Goal: Information Seeking & Learning: Learn about a topic

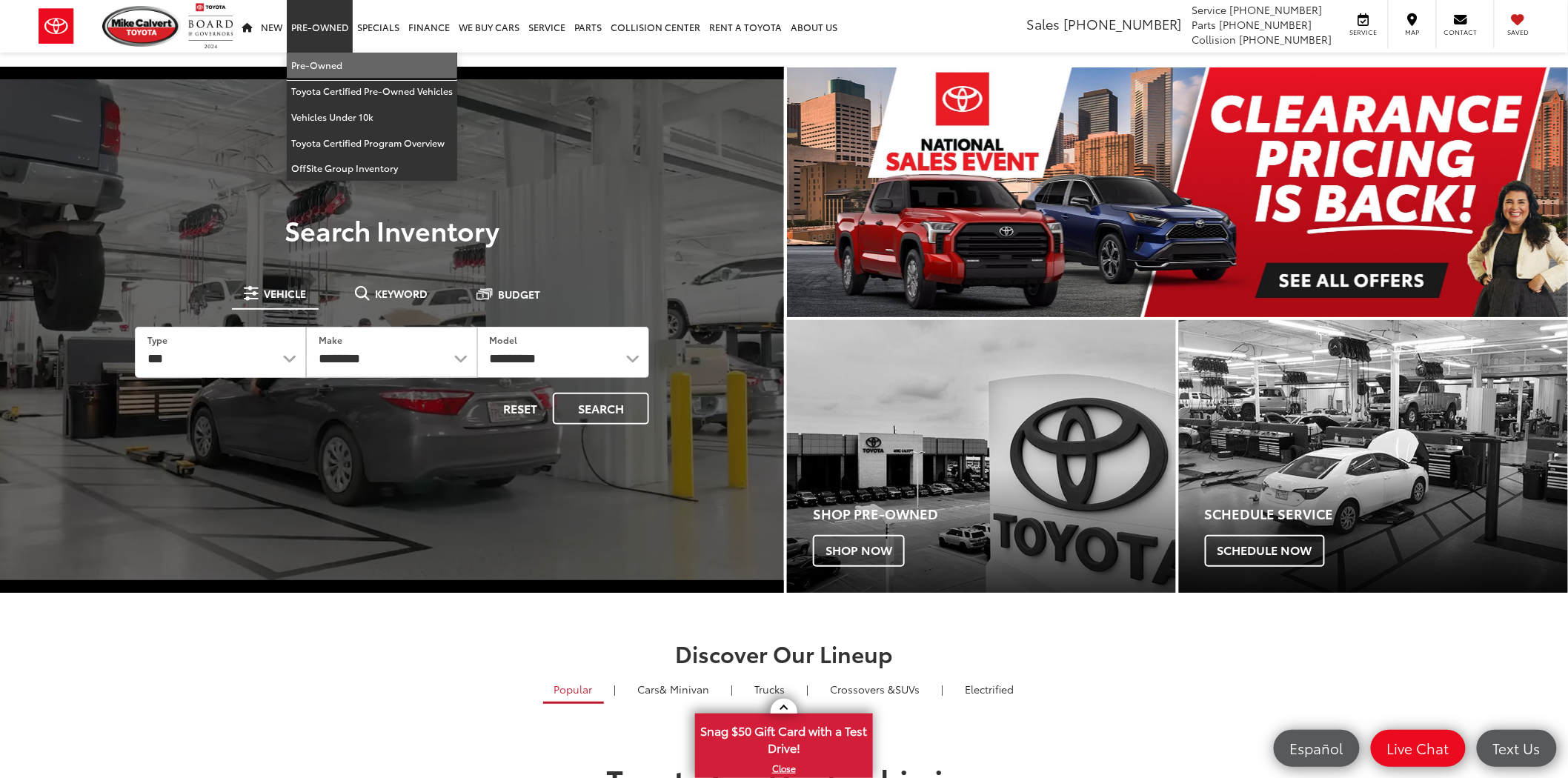
click at [330, 61] on link "Pre-Owned" at bounding box center [372, 65] width 171 height 26
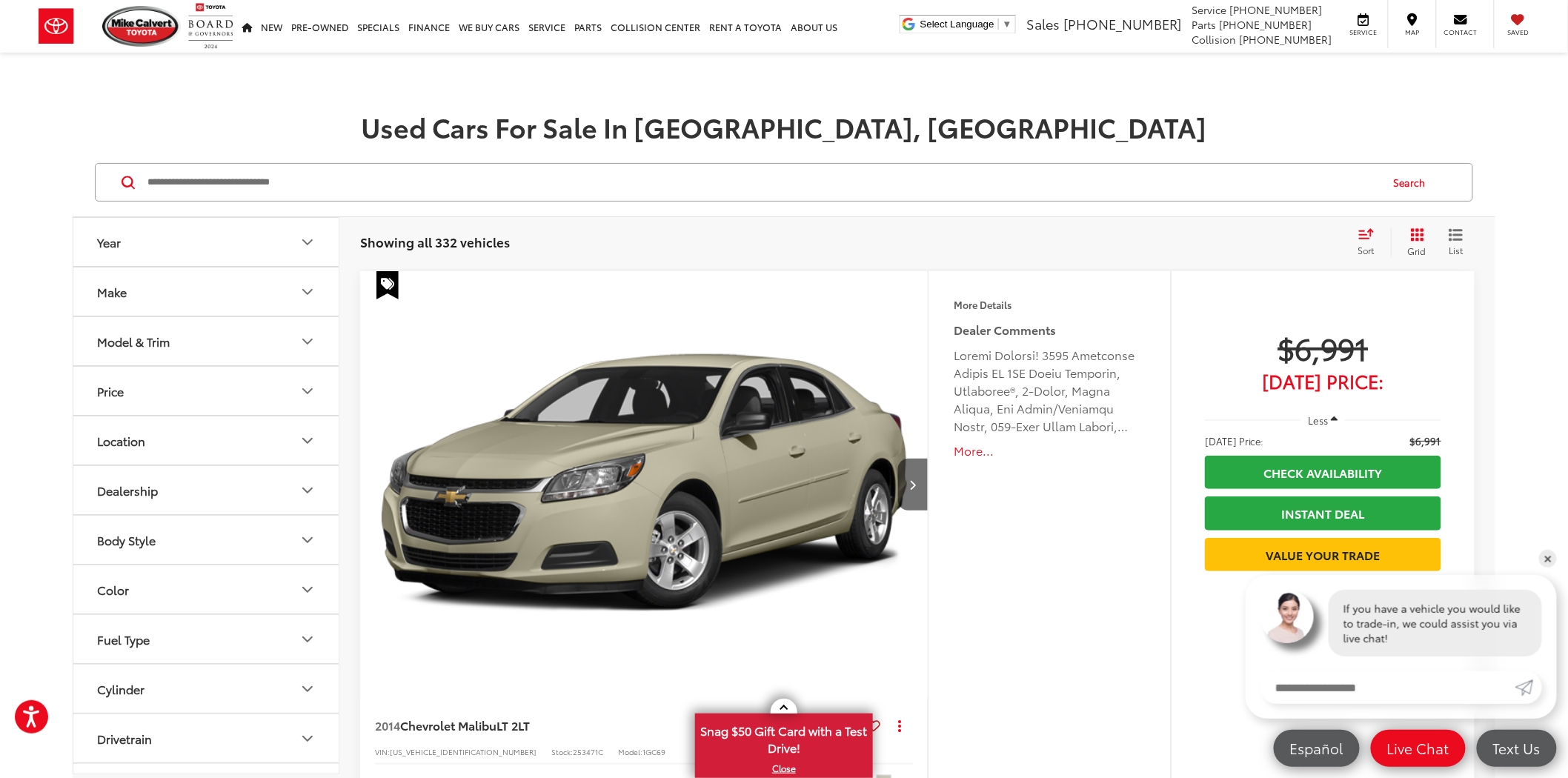
click at [1419, 237] on icon "Grid View" at bounding box center [1417, 235] width 15 height 15
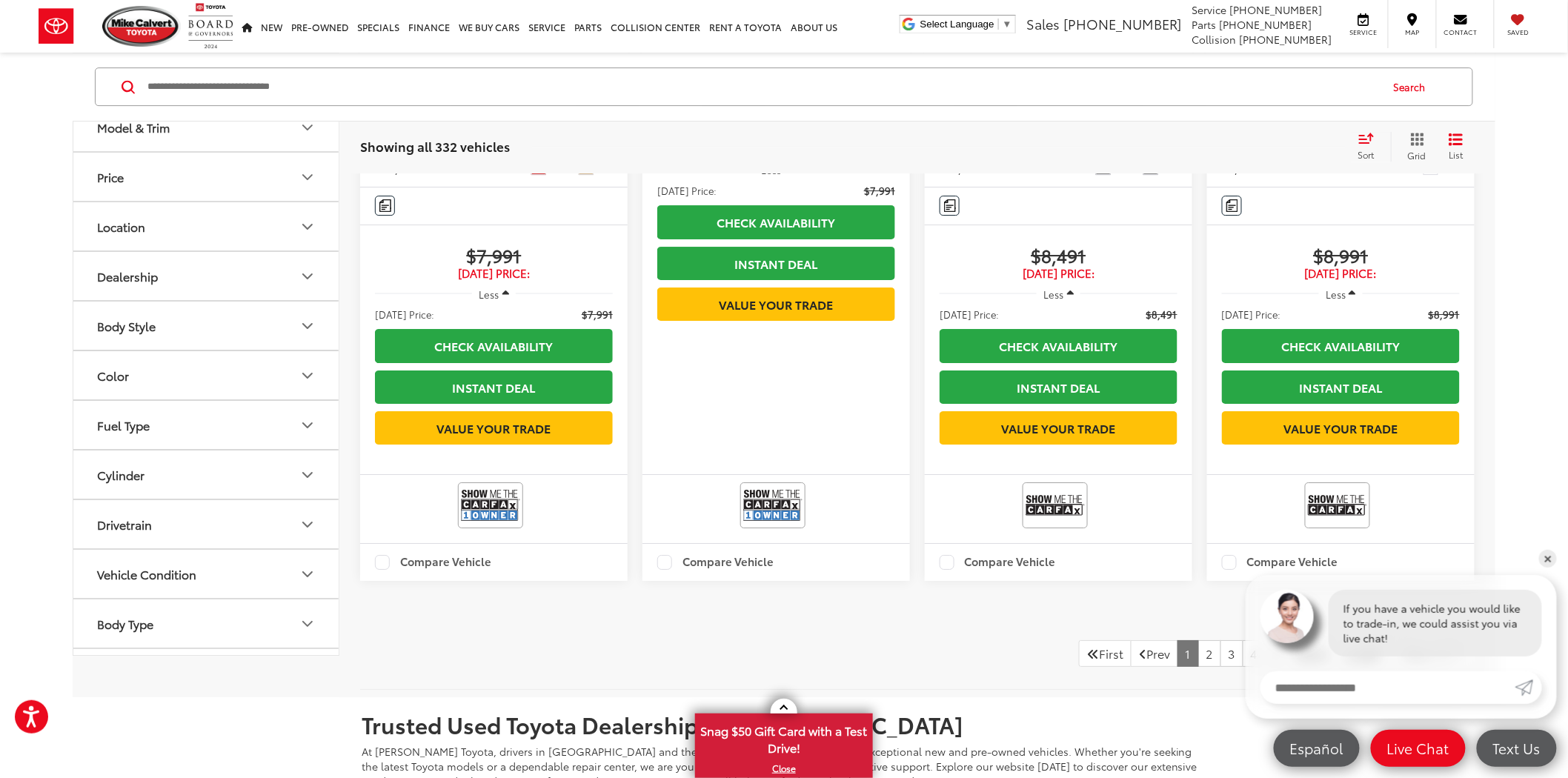
scroll to position [2222, 0]
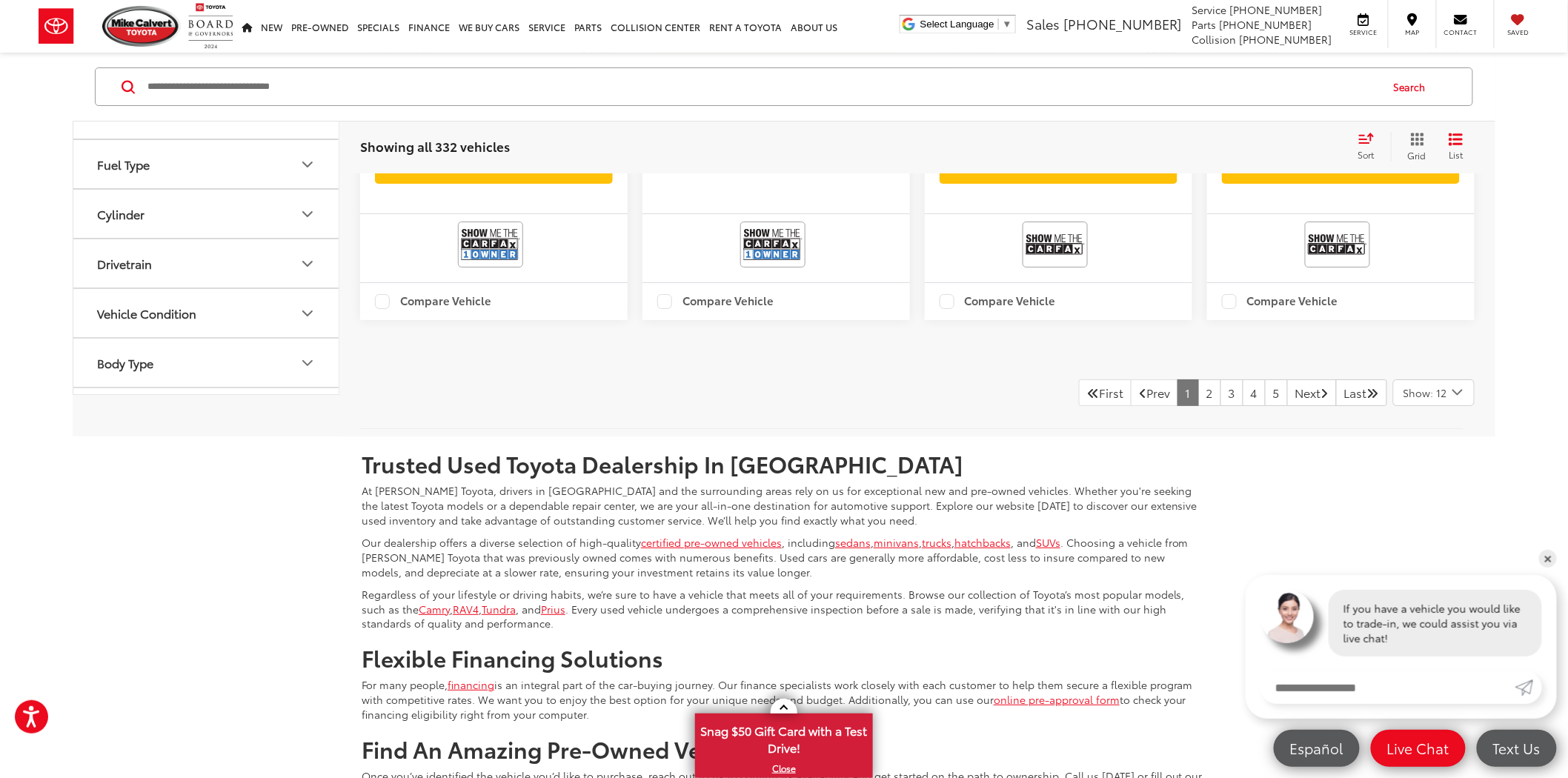
click at [1453, 395] on icon "Select number of vehicles per page" at bounding box center [1458, 392] width 9 height 4
click at [1547, 557] on link "✕" at bounding box center [1548, 558] width 18 height 18
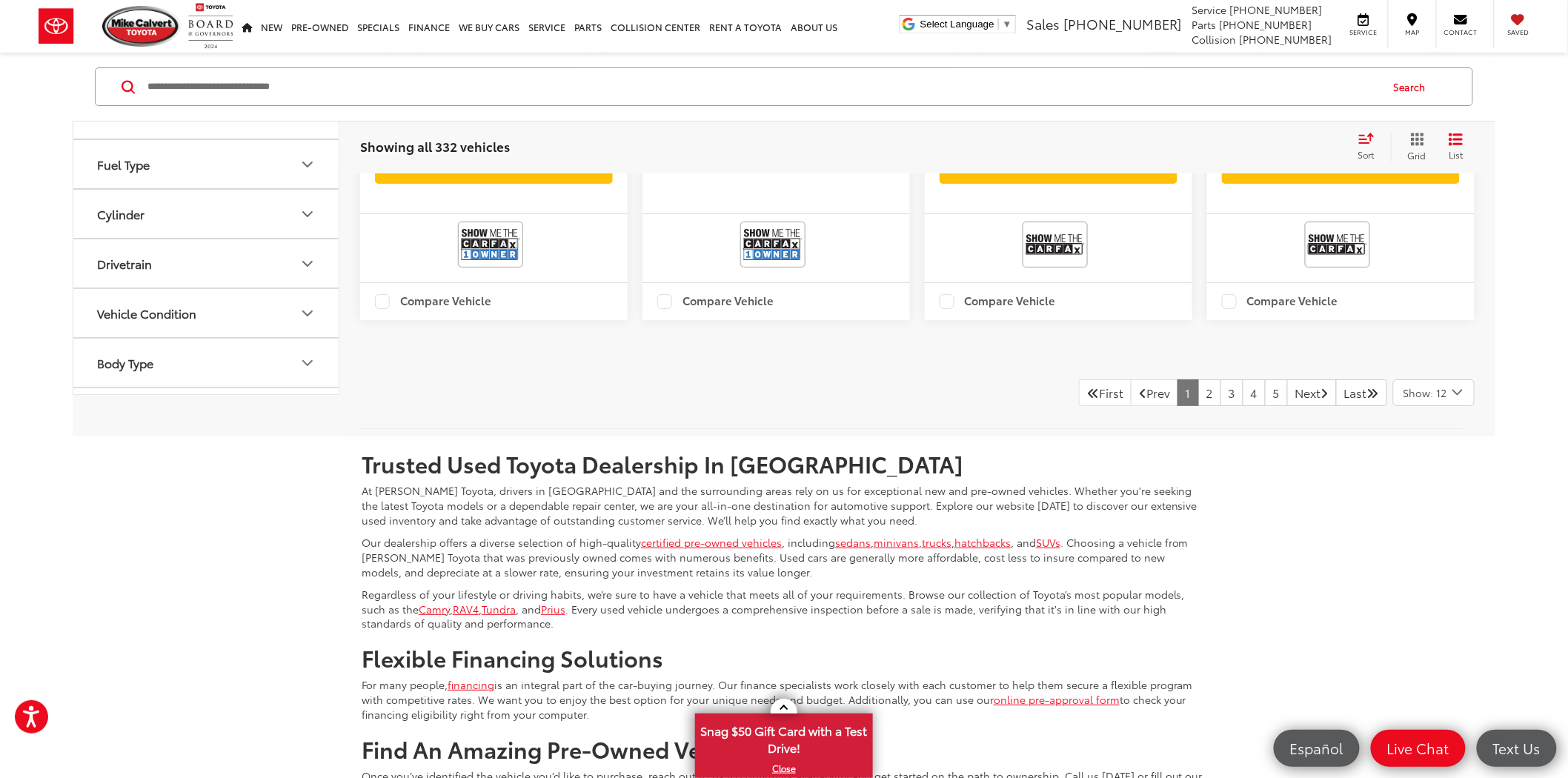
click at [1455, 402] on icon "Select number of vehicles per page" at bounding box center [1458, 392] width 18 height 19
click at [1446, 517] on button "Show: 96" at bounding box center [1434, 504] width 80 height 27
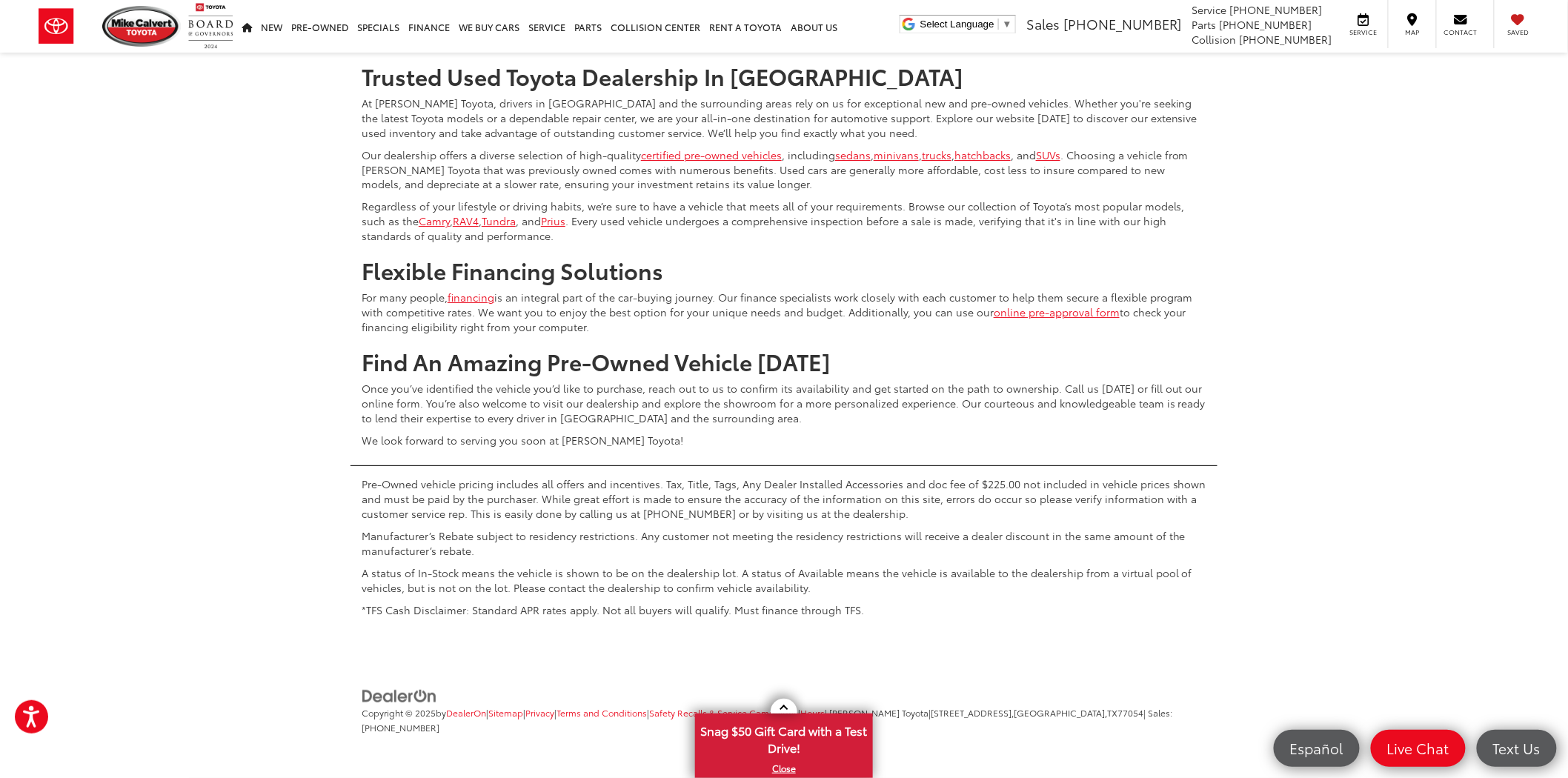
scroll to position [19223, 0]
click at [1220, 19] on link "2" at bounding box center [1232, 5] width 23 height 27
click at [1242, 19] on link "3" at bounding box center [1254, 5] width 23 height 27
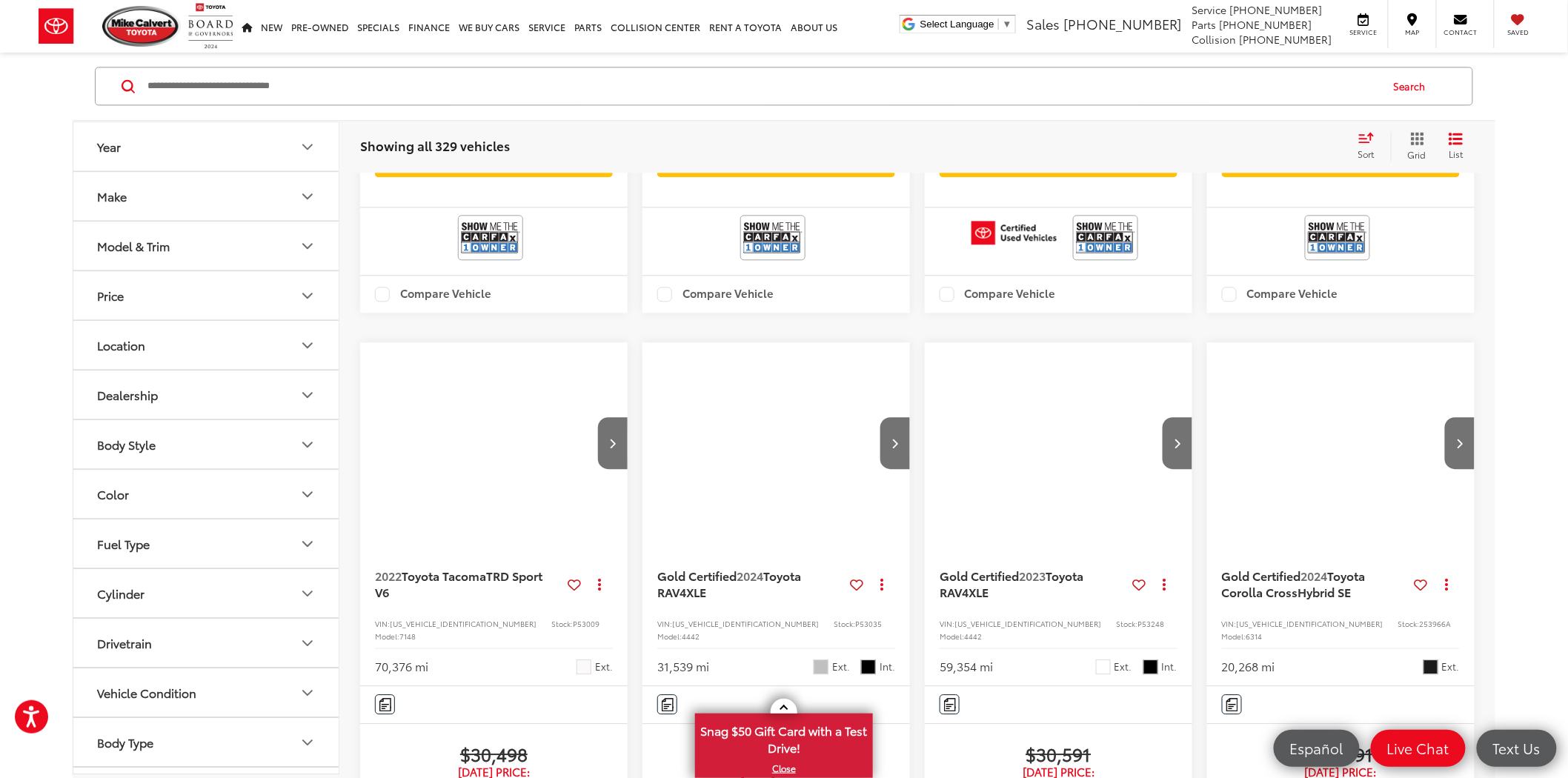
scroll to position [11128, 0]
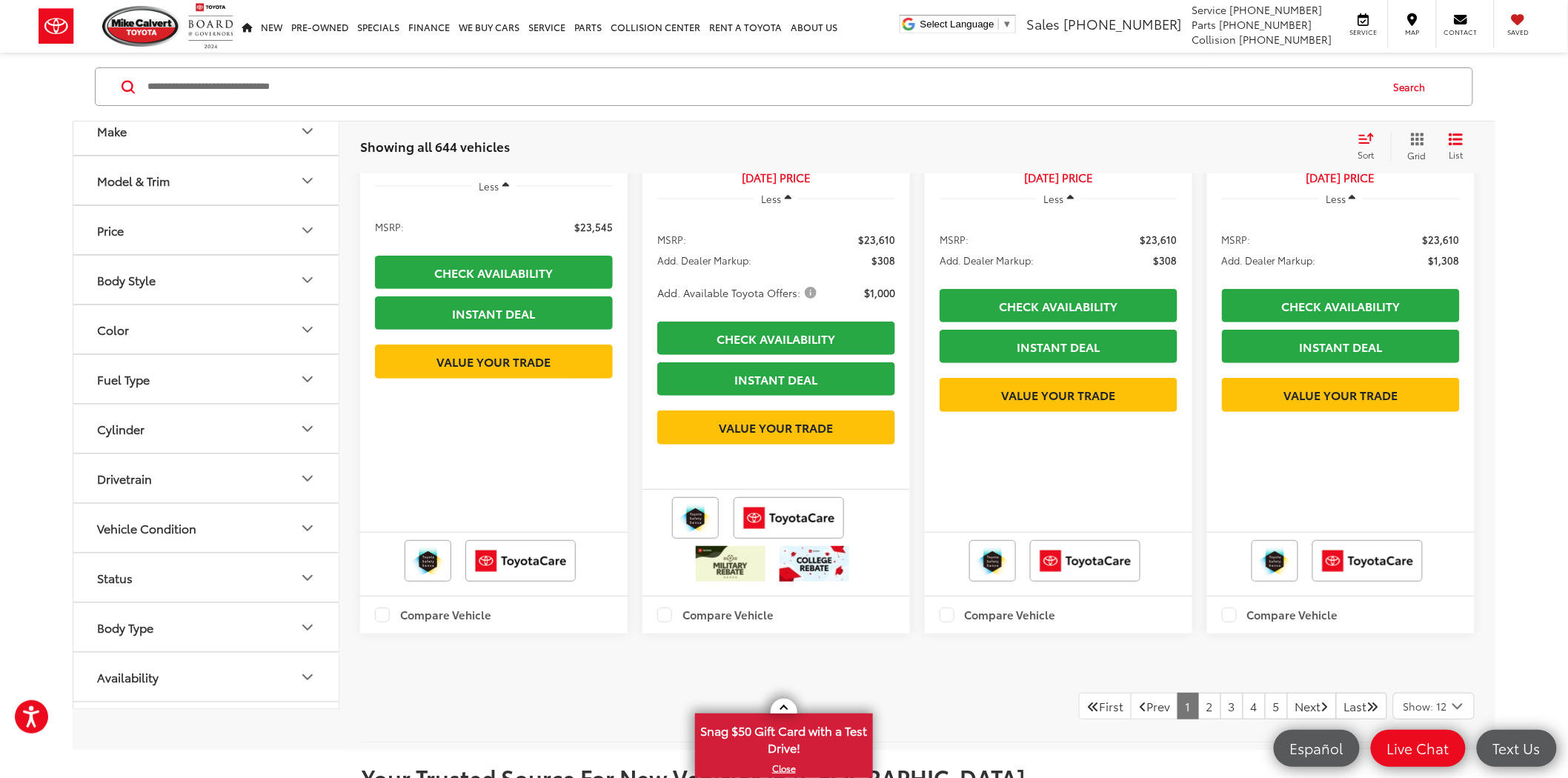
scroll to position [2798, 0]
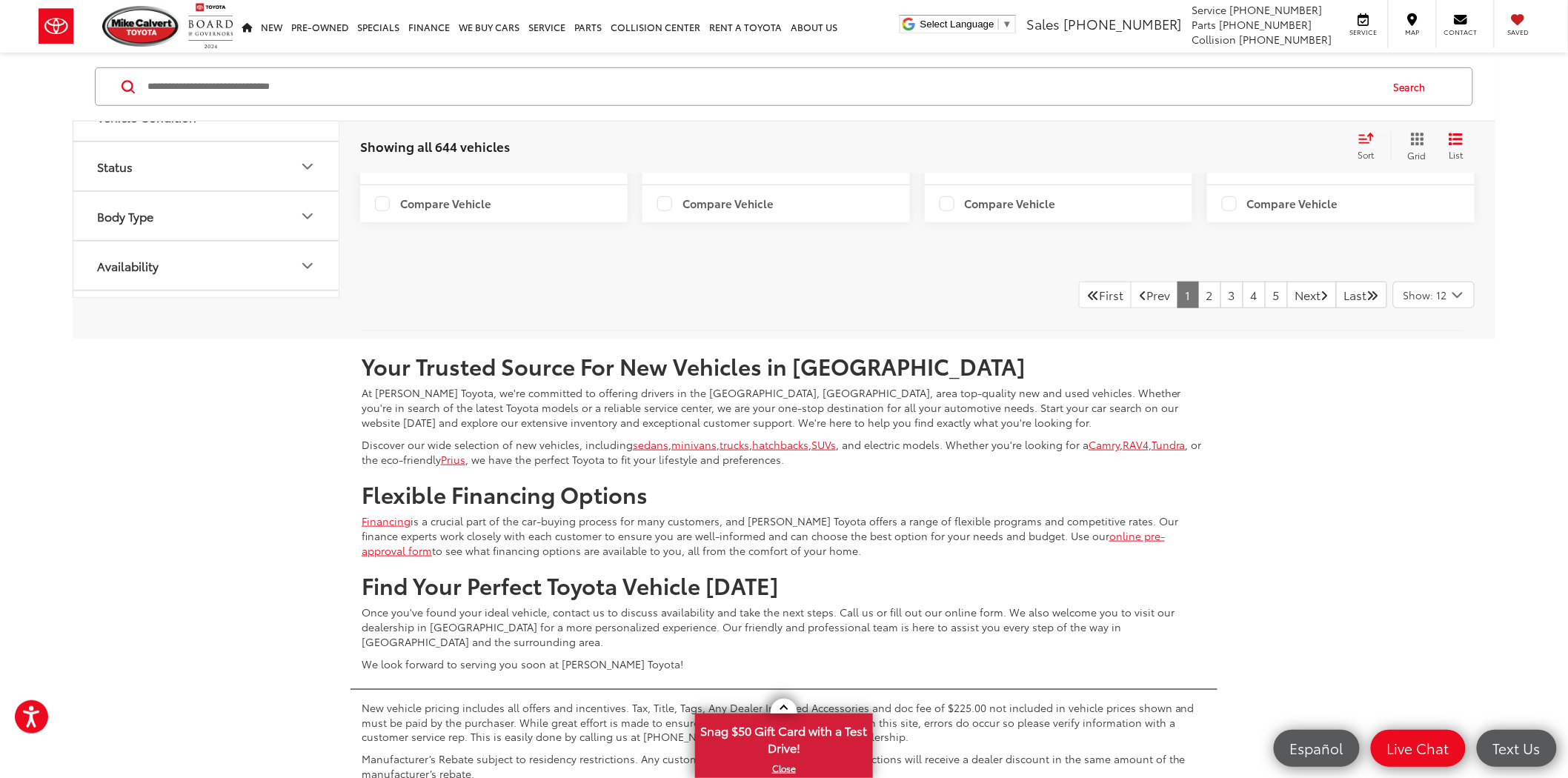
click at [1461, 304] on icon "Select number of vehicles per page" at bounding box center [1458, 295] width 18 height 19
click at [1435, 420] on button "Show: 96" at bounding box center [1434, 406] width 80 height 27
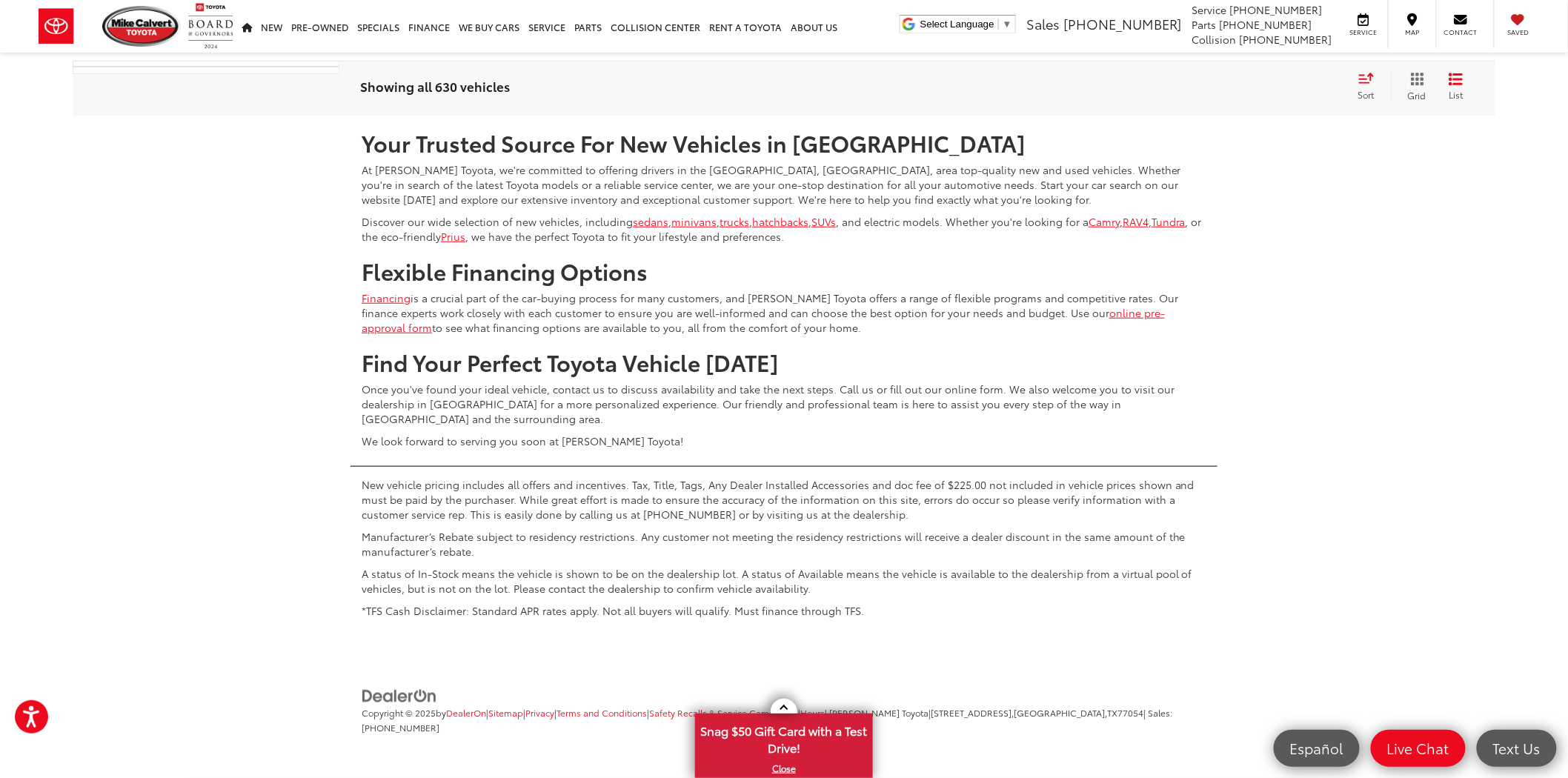
scroll to position [22279, 0]
click at [1198, 85] on link "2" at bounding box center [1210, 72] width 23 height 27
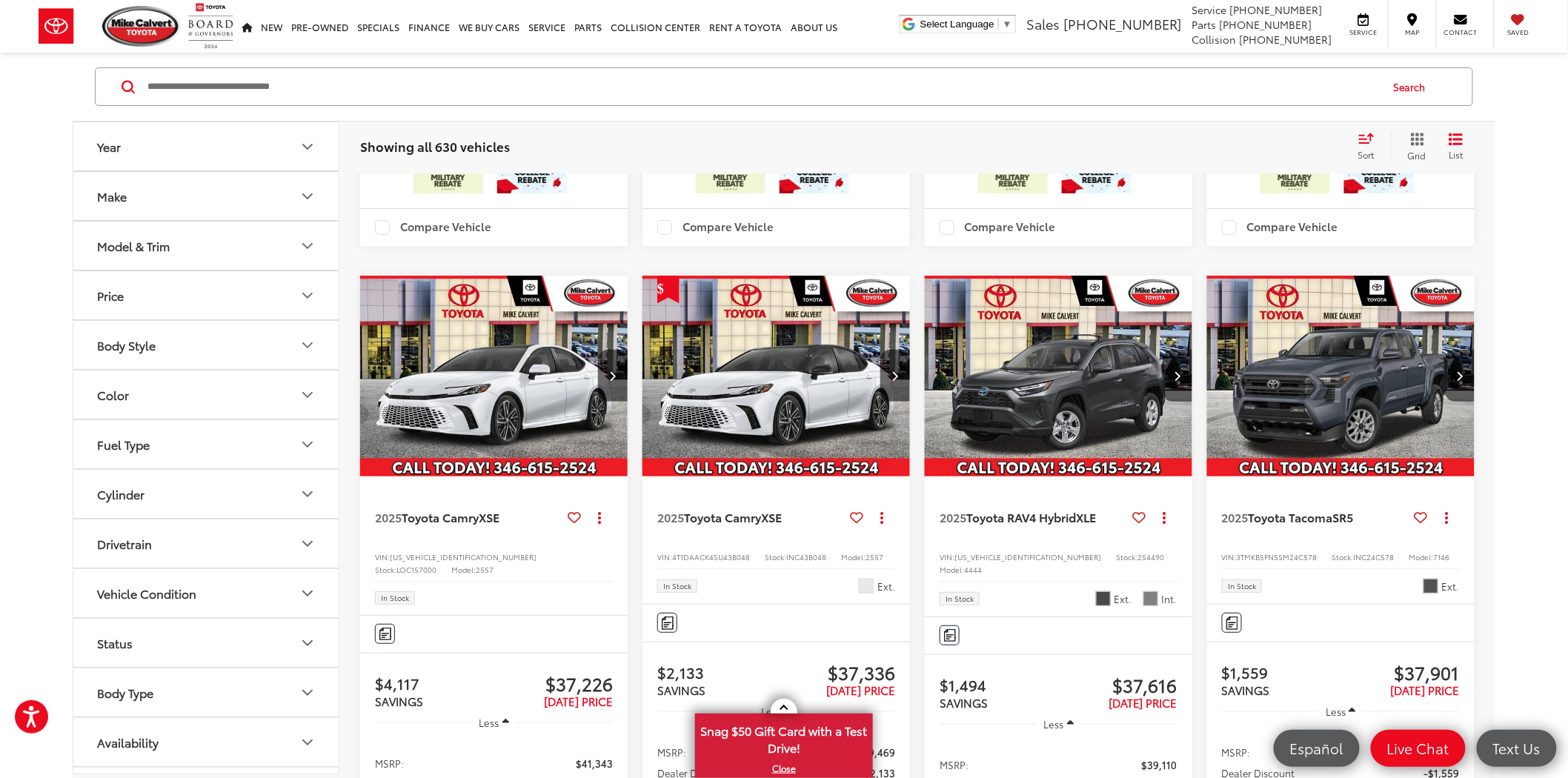
scroll to position [4620, 0]
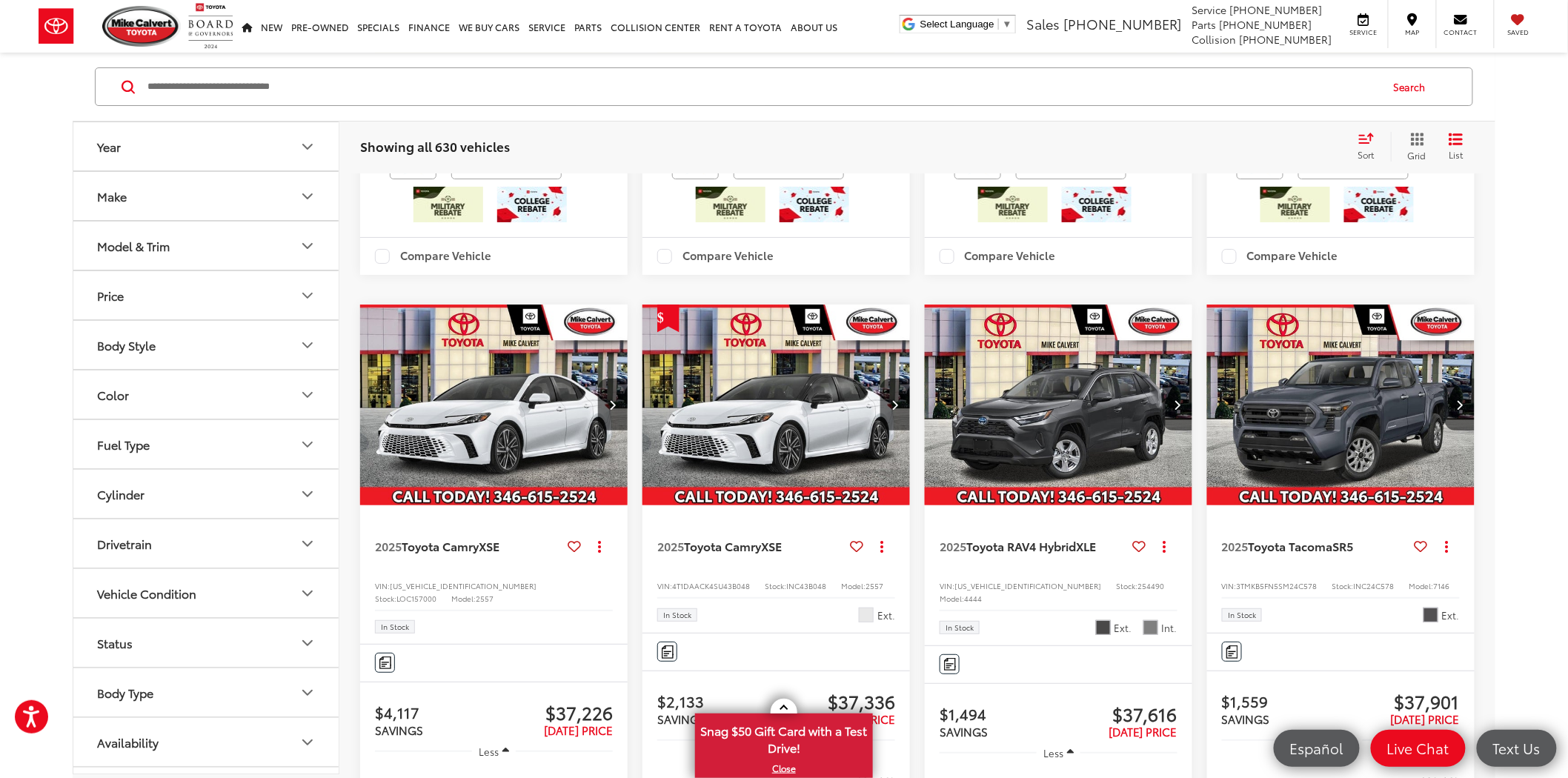
click at [310, 146] on icon "Year" at bounding box center [308, 146] width 9 height 4
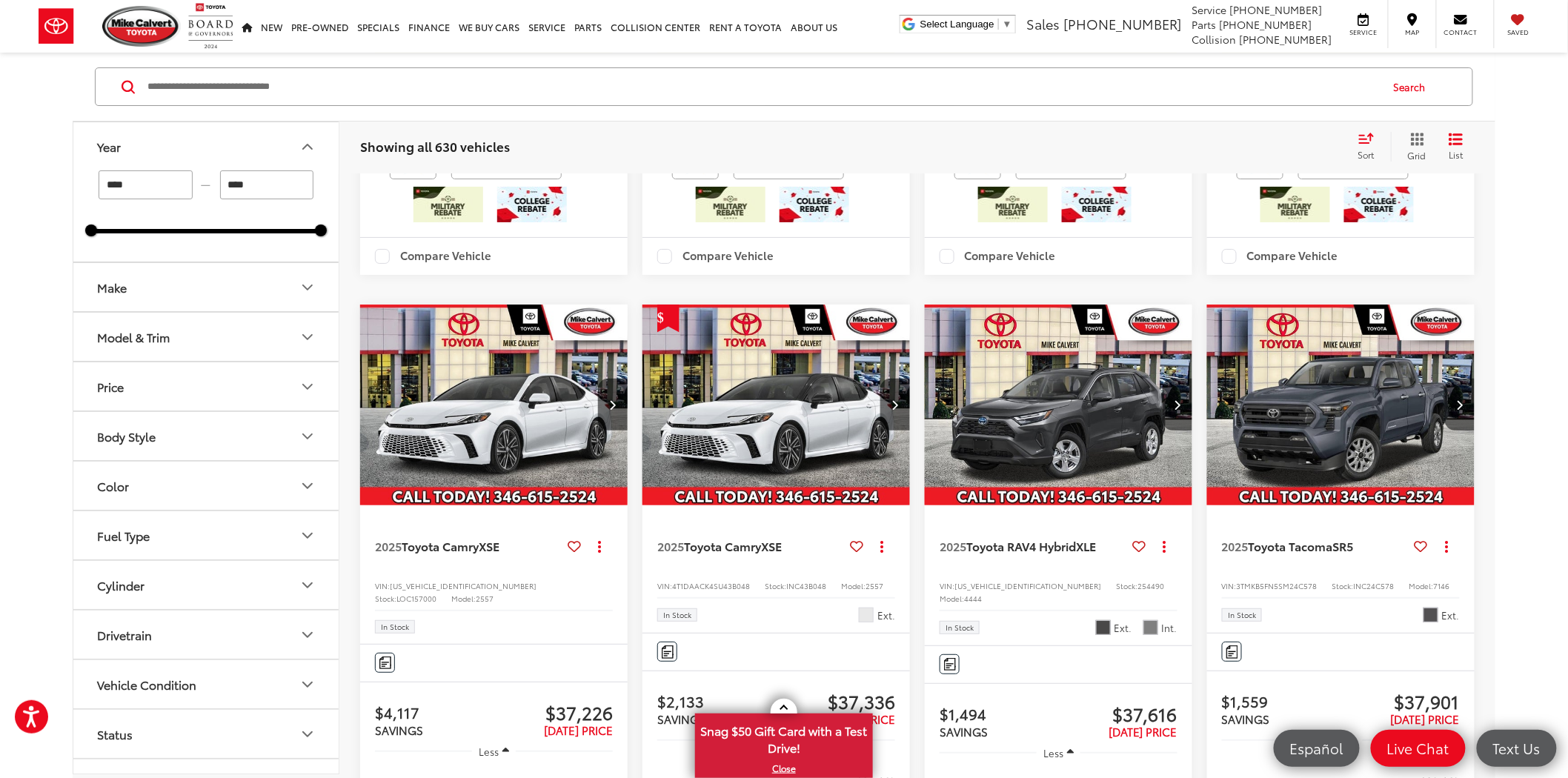
click at [287, 180] on input "****" at bounding box center [267, 185] width 94 height 28
type input "****"
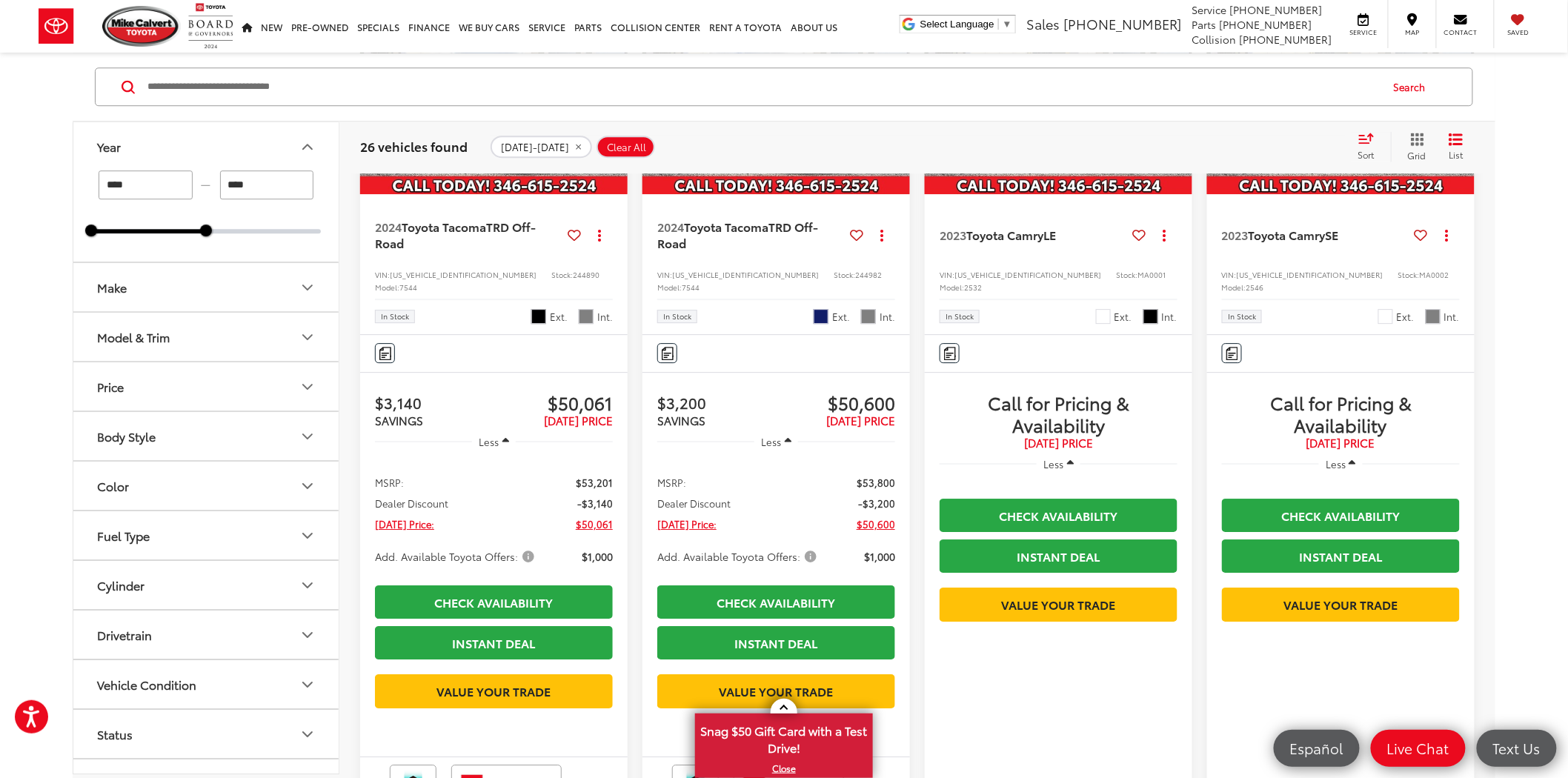
scroll to position [4038, 0]
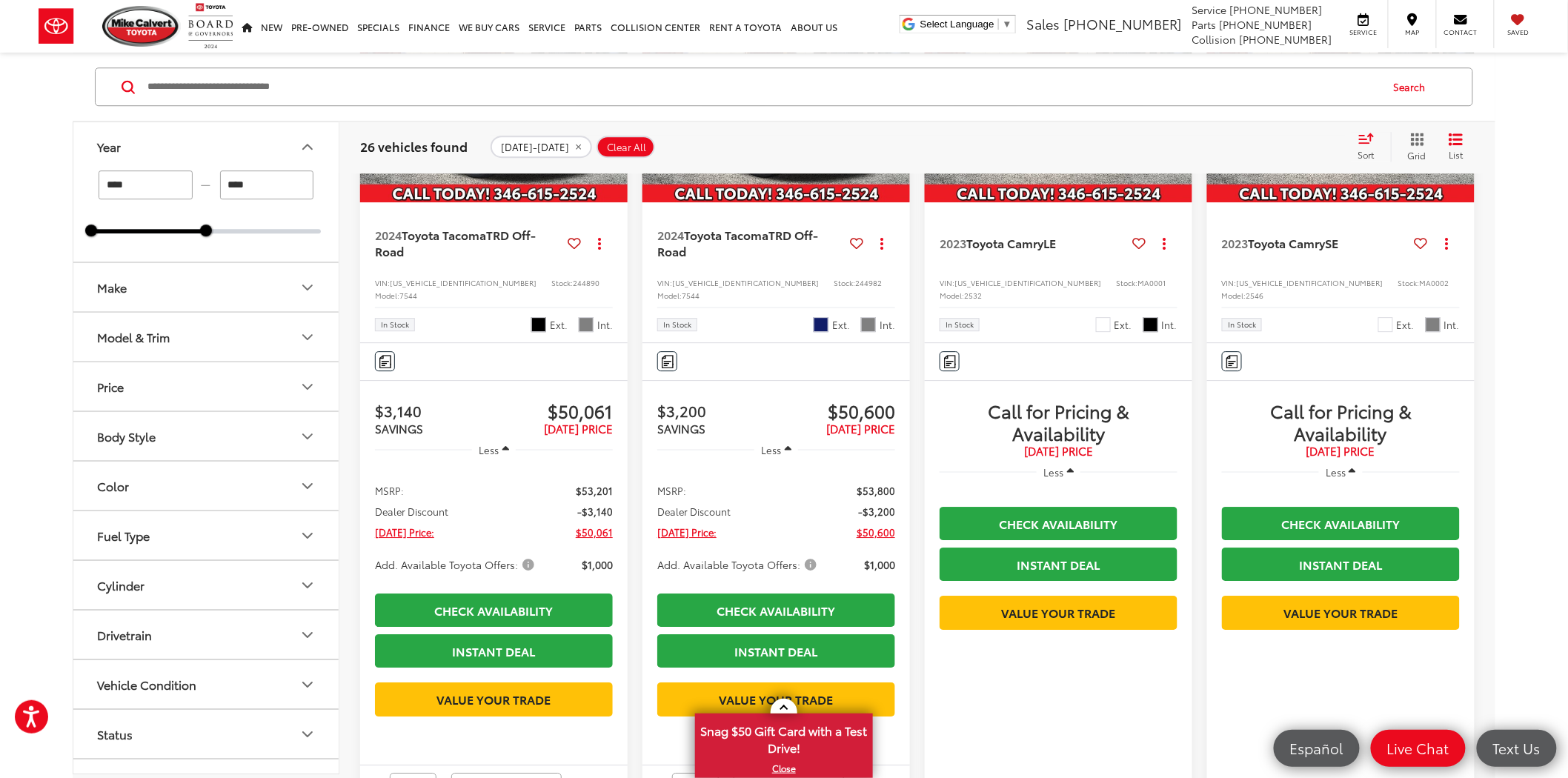
click at [1049, 332] on div "In Stock Ext. Int." at bounding box center [1057, 319] width 237 height 25
drag, startPoint x: 1025, startPoint y: 451, endPoint x: 958, endPoint y: 453, distance: 67.0
click at [958, 300] on div "VIN: 4T1C11AK3PU809619 Stock: MA0001 Model: 2532" at bounding box center [1057, 288] width 237 height 23
copy span "4T1C11AK3PU809619"
click at [1282, 288] on span "4T1S11AK2PU127228" at bounding box center [1309, 283] width 147 height 11
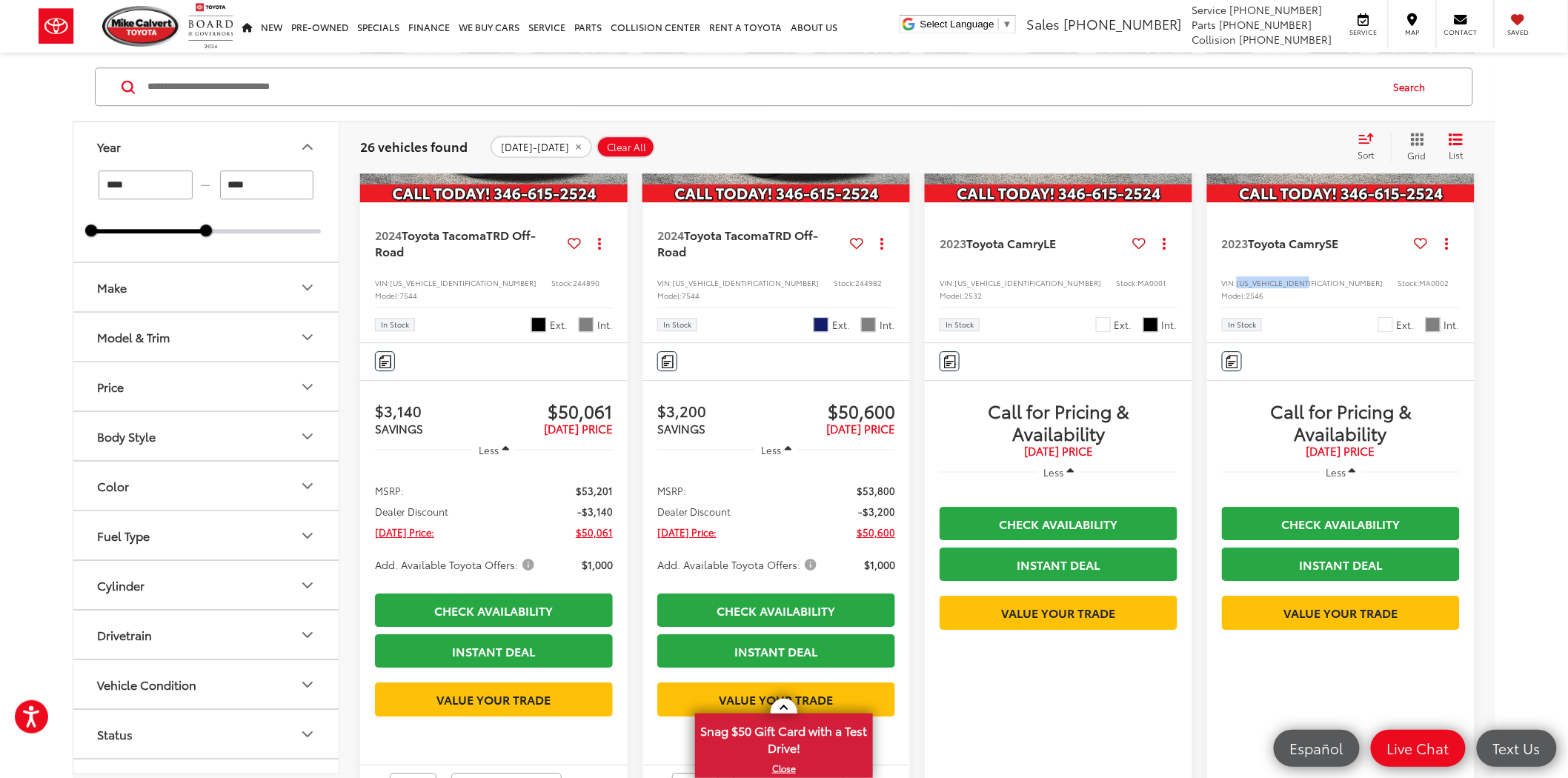
click at [1282, 288] on span "4T1S11AK2PU127228" at bounding box center [1309, 283] width 147 height 11
copy span "4T1S11AK2PU127228"
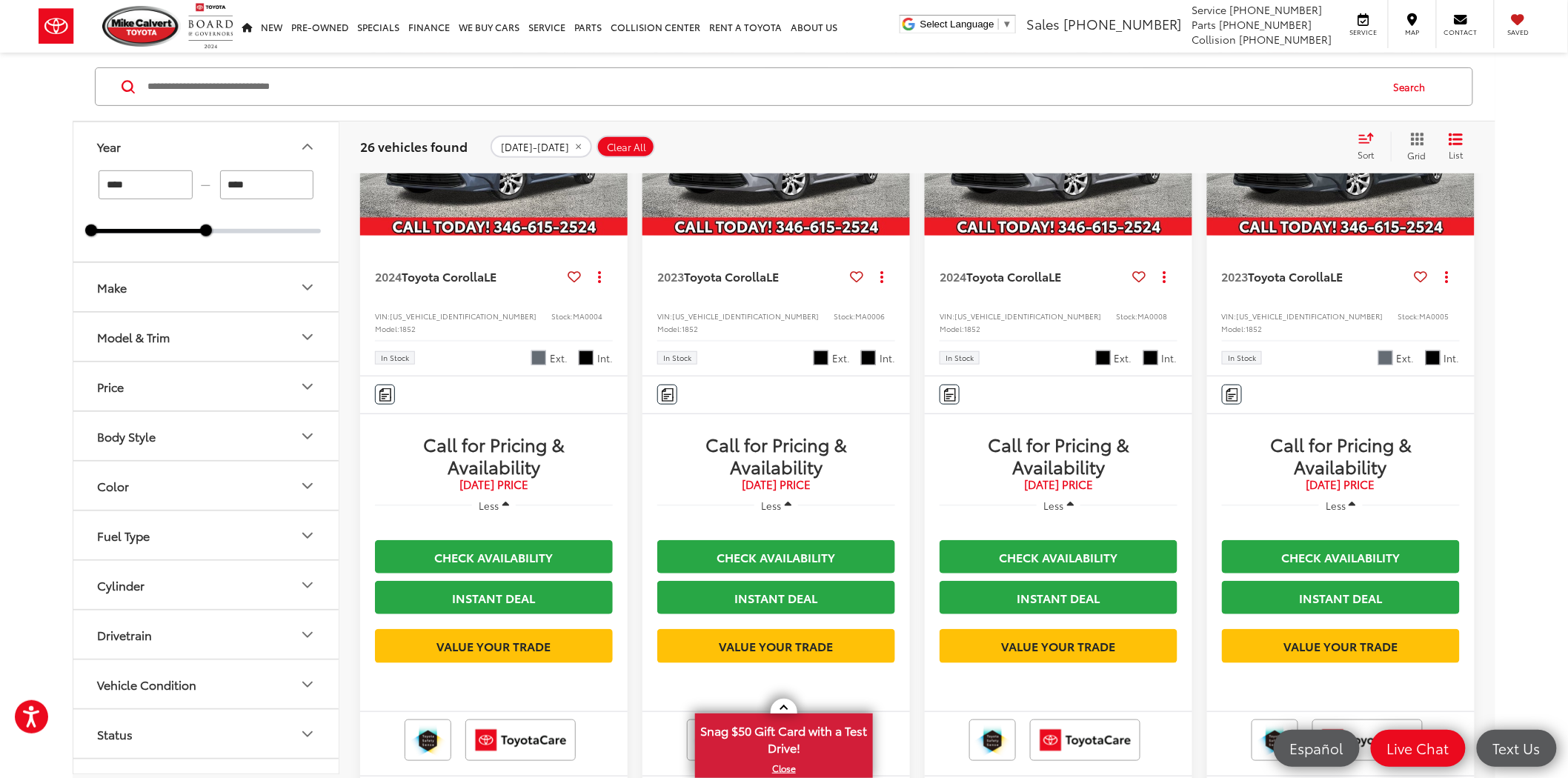
scroll to position [4944, 0]
click at [427, 321] on span "5YFB4MDE5RP103394" at bounding box center [462, 315] width 147 height 11
copy span "5YFB4MDE5RP103394"
click at [724, 321] on span "5YFB4MDE6PP023454" at bounding box center [745, 315] width 147 height 11
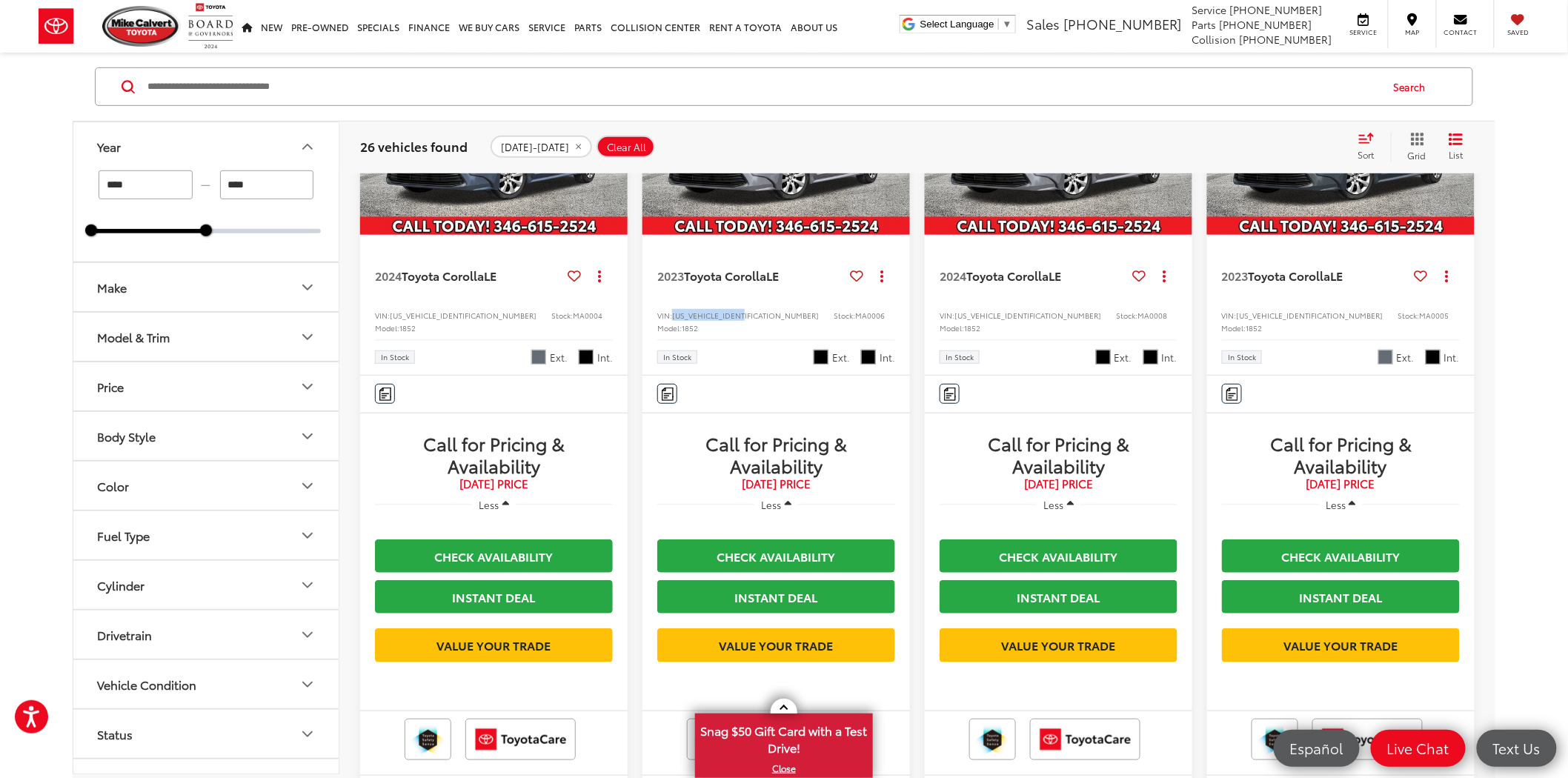
click at [726, 321] on span "5YFB4MDE6PP023454" at bounding box center [745, 315] width 147 height 11
copy span "5YFB4MDE6PP023454"
click at [1023, 321] on span "5YFB4MDE6RP088078" at bounding box center [1027, 315] width 147 height 11
copy span "5YFB4MDE6RP088078"
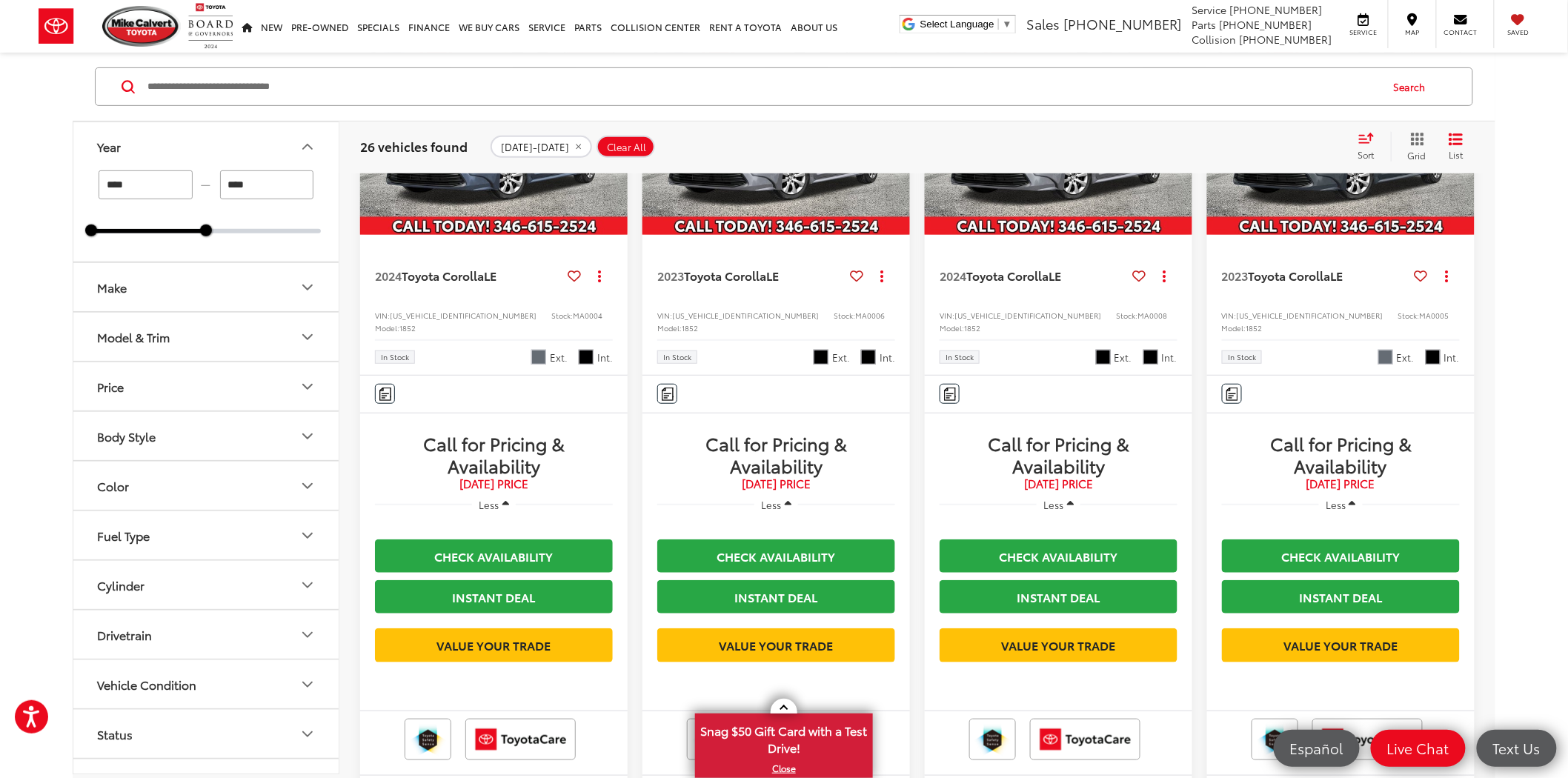
click at [1294, 321] on span "5YFB4MDEXPP008312" at bounding box center [1309, 315] width 147 height 11
copy span "5YFB4MDEXPP008312"
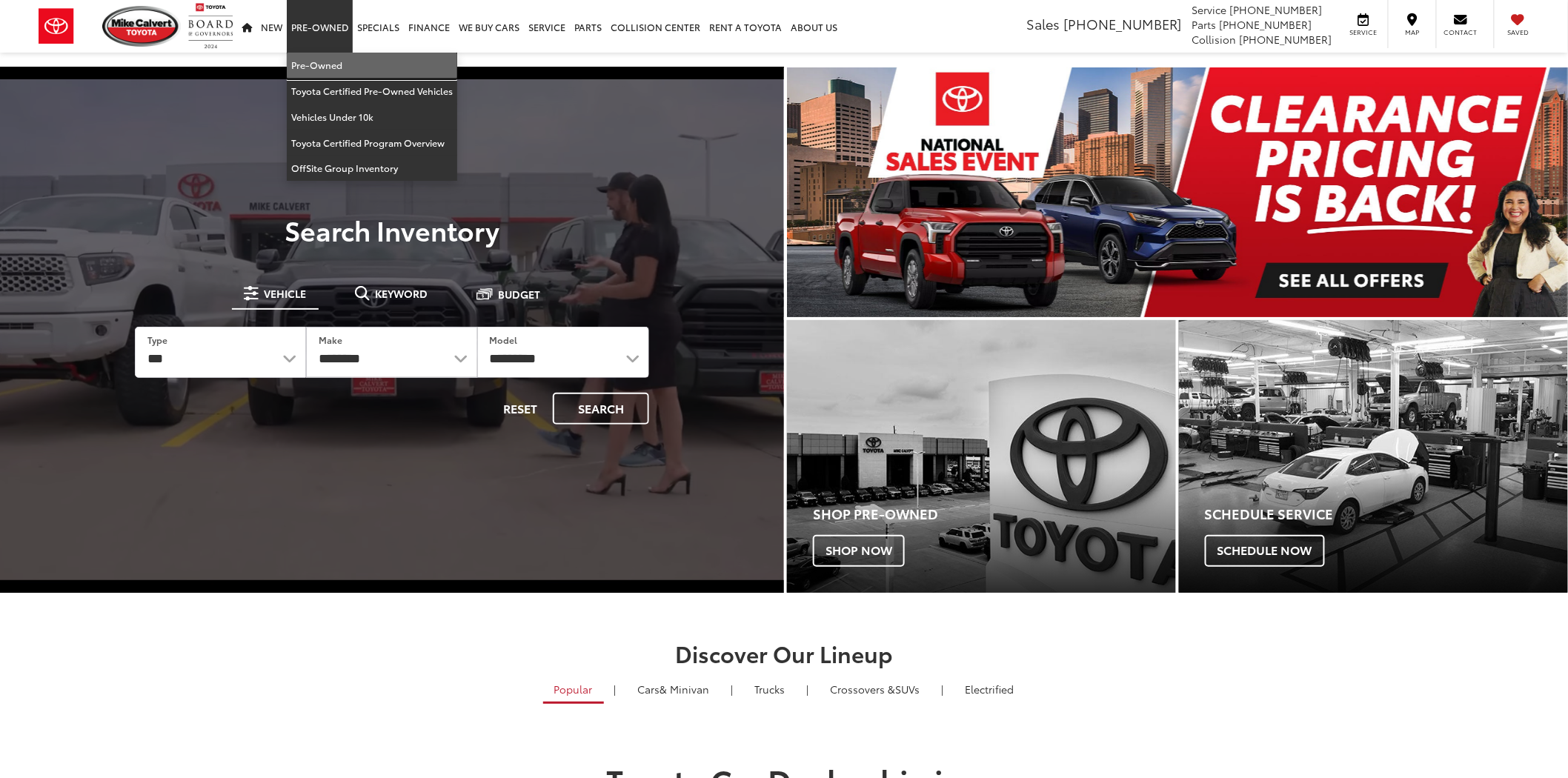
click at [322, 68] on link "Pre-Owned" at bounding box center [372, 65] width 171 height 26
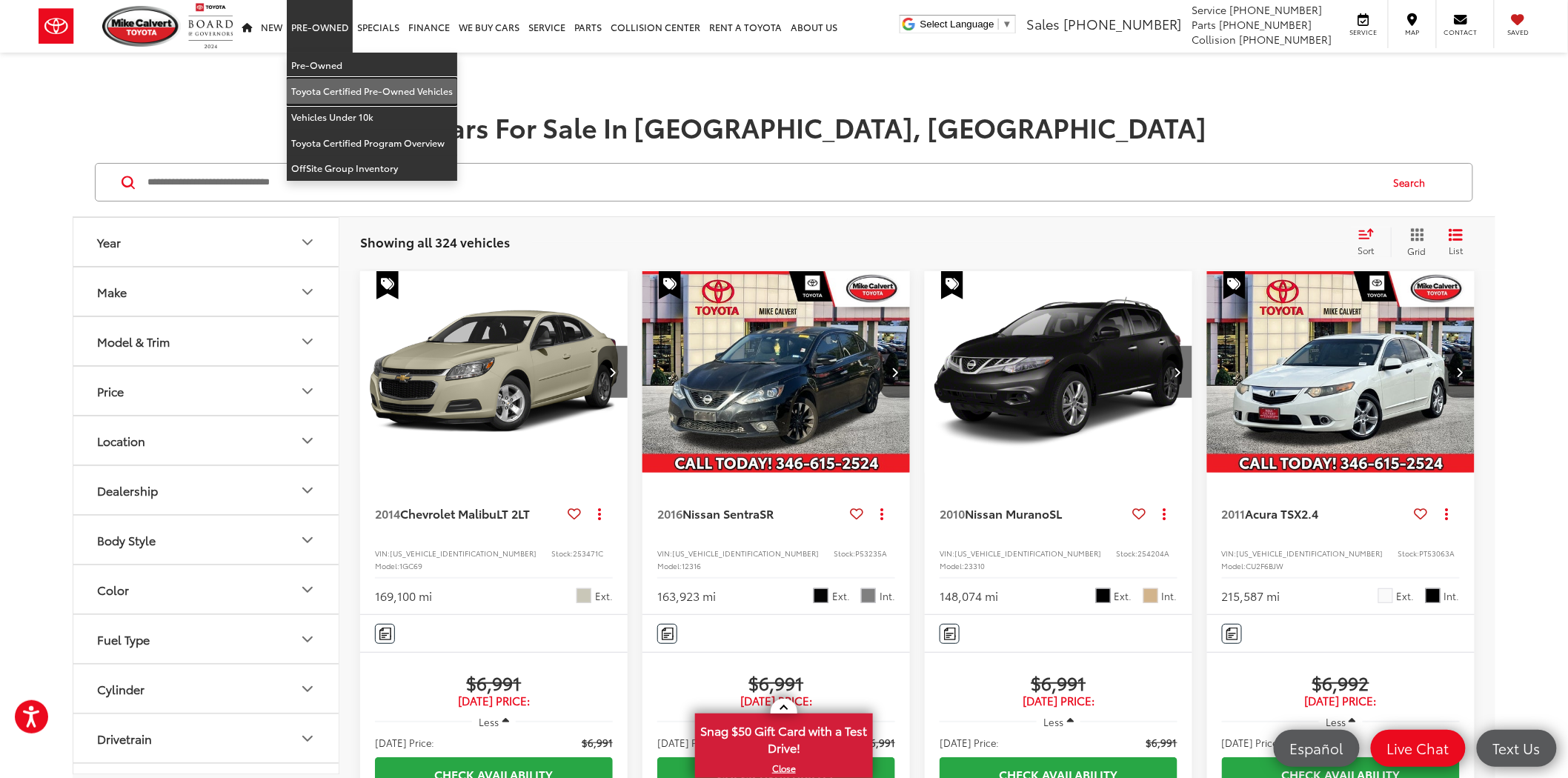
click at [318, 97] on link "Toyota Certified Pre-Owned Vehicles" at bounding box center [372, 91] width 171 height 26
